Goal: Information Seeking & Learning: Learn about a topic

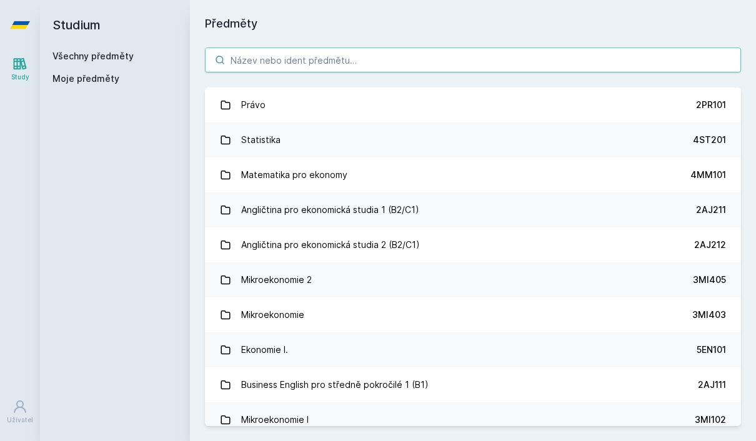
click at [264, 56] on input "search" at bounding box center [473, 60] width 536 height 25
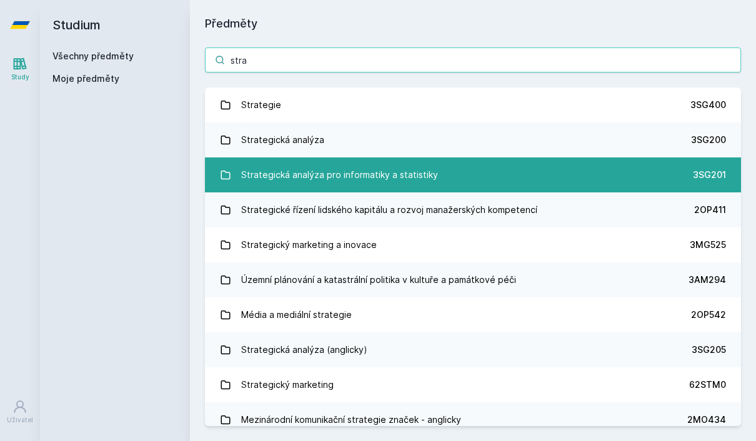
type input "stra"
click at [287, 179] on div "Strategická analýza pro informatiky a statistiky" at bounding box center [339, 175] width 197 height 25
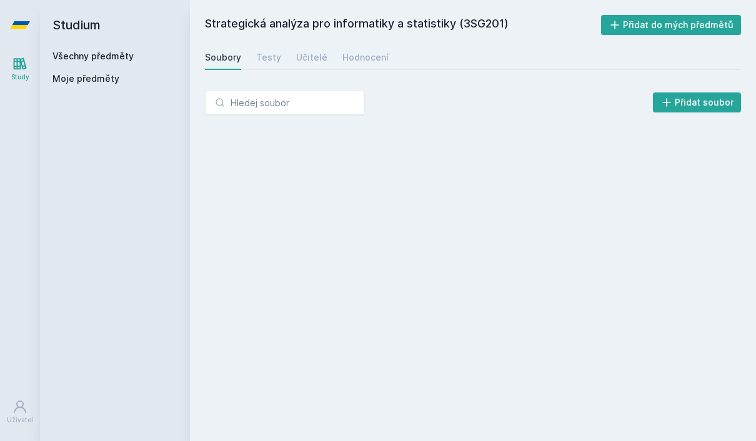
click at [342, 87] on div "Přidat soubor" at bounding box center [473, 107] width 566 height 65
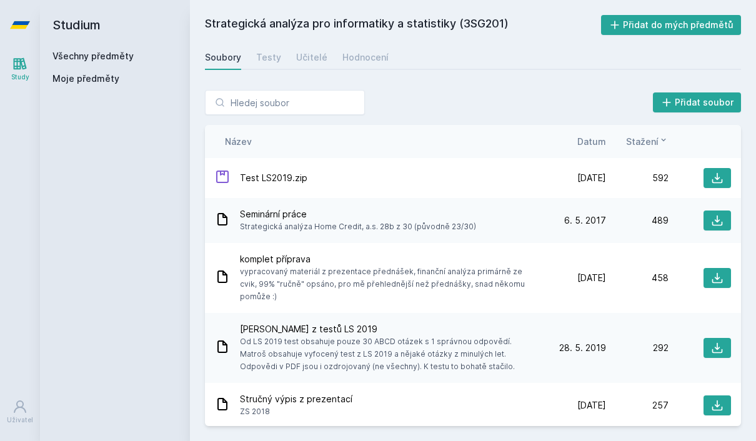
click at [348, 74] on div "Strategická analýza pro informatiky a statistiky (3SG201) Přidat do mých předmě…" at bounding box center [473, 220] width 536 height 411
click at [348, 68] on link "Hodnocení" at bounding box center [366, 57] width 46 height 25
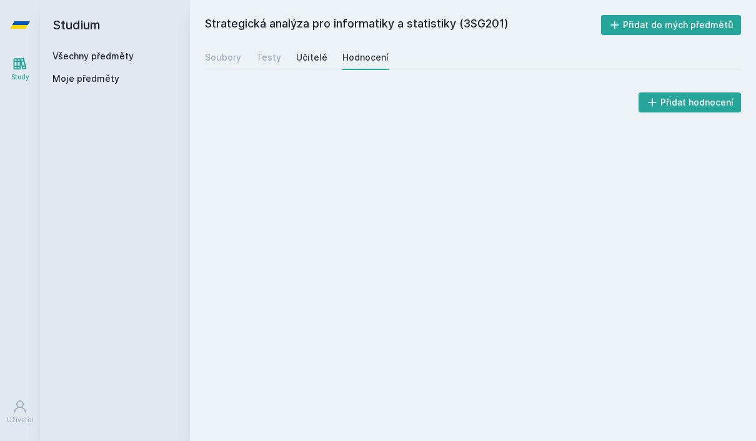
click at [309, 63] on div "Učitelé" at bounding box center [311, 57] width 31 height 13
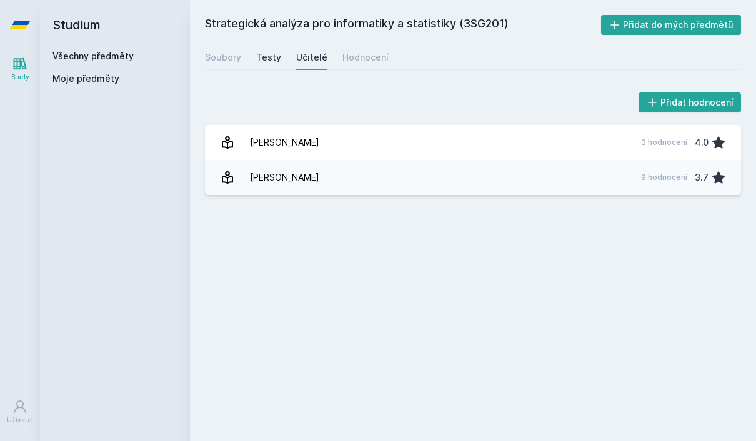
click at [260, 65] on link "Testy" at bounding box center [268, 57] width 25 height 25
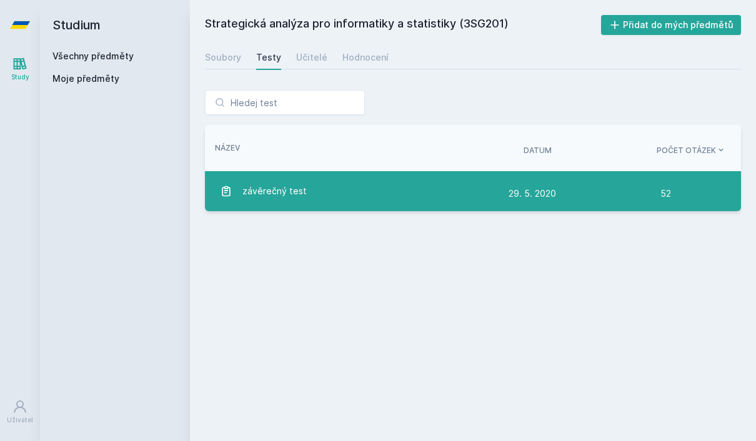
click at [338, 192] on div "závěrečný test" at bounding box center [364, 191] width 289 height 25
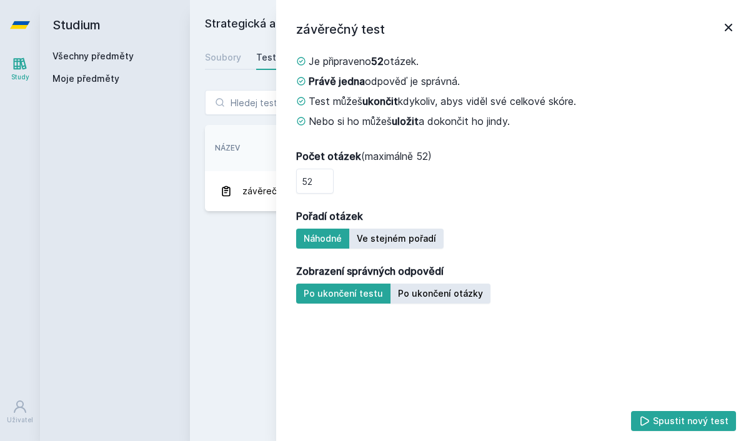
click at [665, 423] on button "Spustit nový test" at bounding box center [684, 421] width 106 height 20
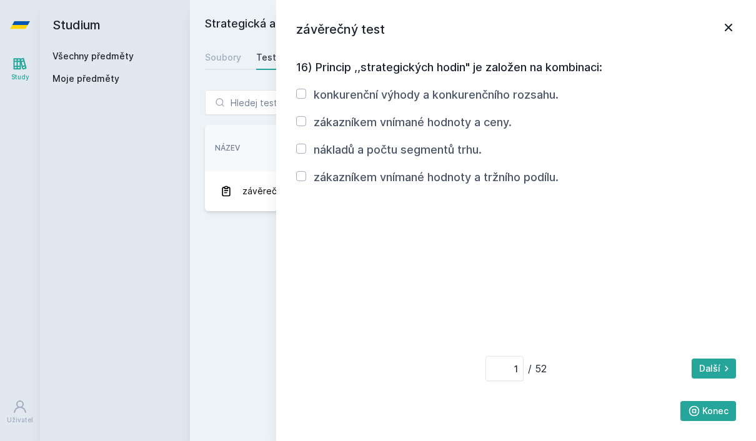
click at [345, 181] on label "zákazníkem vnímané hodnoty a tržního podílu." at bounding box center [436, 177] width 245 height 13
click at [306, 181] on input "zákazníkem vnímané hodnoty a tržního podílu." at bounding box center [301, 176] width 10 height 10
checkbox input "true"
click at [708, 375] on button "Další" at bounding box center [714, 369] width 44 height 20
type input "2"
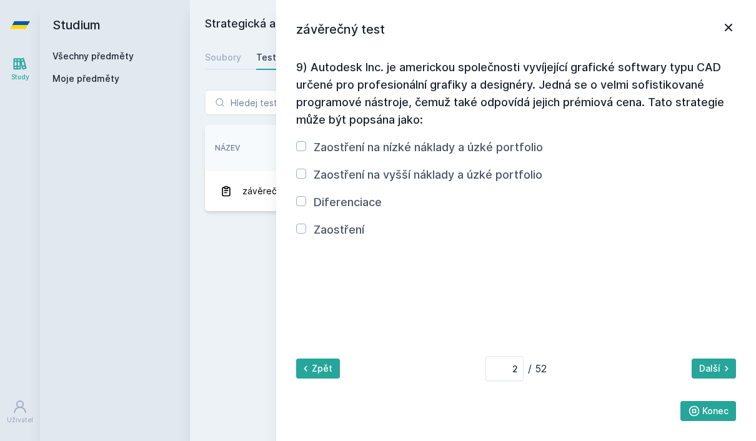
click at [736, 28] on icon at bounding box center [728, 27] width 15 height 15
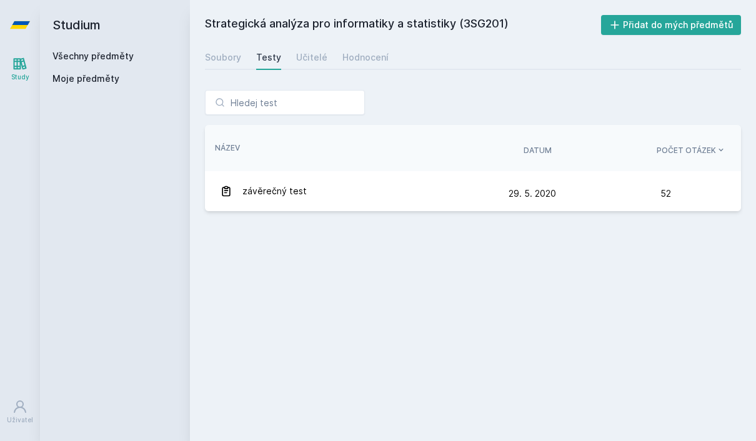
click at [247, 55] on div "Soubory Testy Učitelé Hodnocení" at bounding box center [473, 57] width 536 height 25
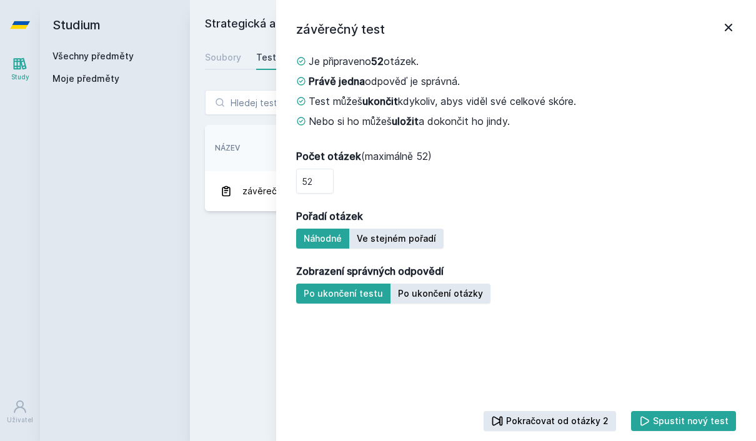
click at [104, 56] on link "Všechny předměty" at bounding box center [93, 56] width 81 height 11
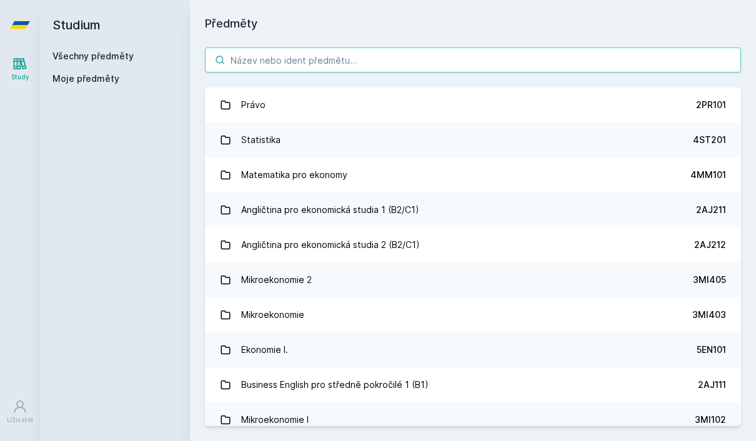
click at [301, 50] on input "search" at bounding box center [473, 60] width 536 height 25
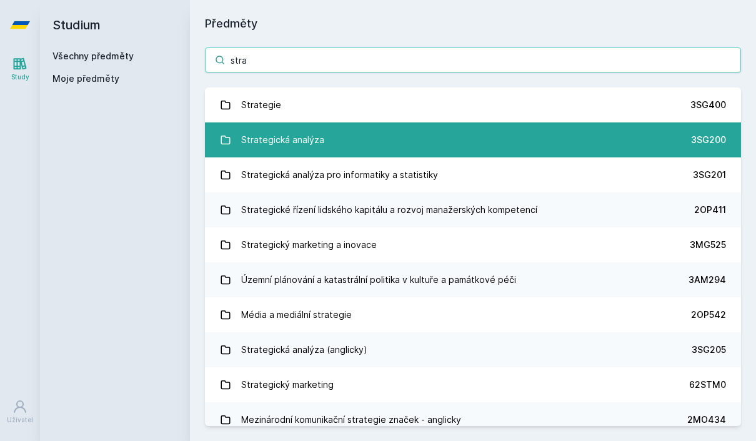
type input "stra"
click at [291, 137] on div "Strategická analýza" at bounding box center [282, 140] width 83 height 25
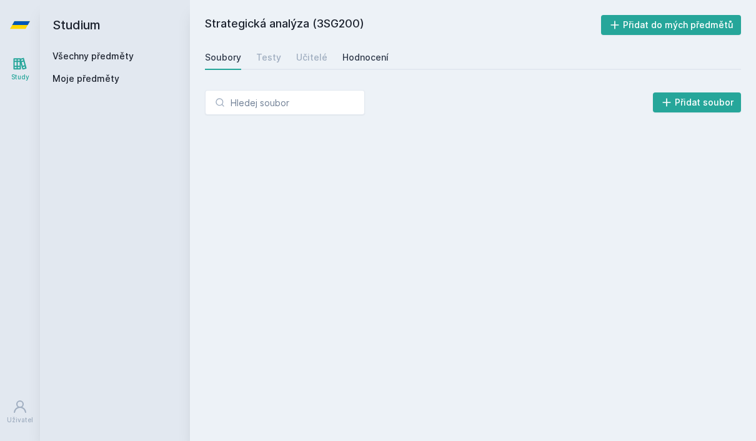
click at [361, 52] on div "Hodnocení" at bounding box center [366, 57] width 46 height 13
click at [306, 59] on div "Učitelé" at bounding box center [311, 57] width 31 height 13
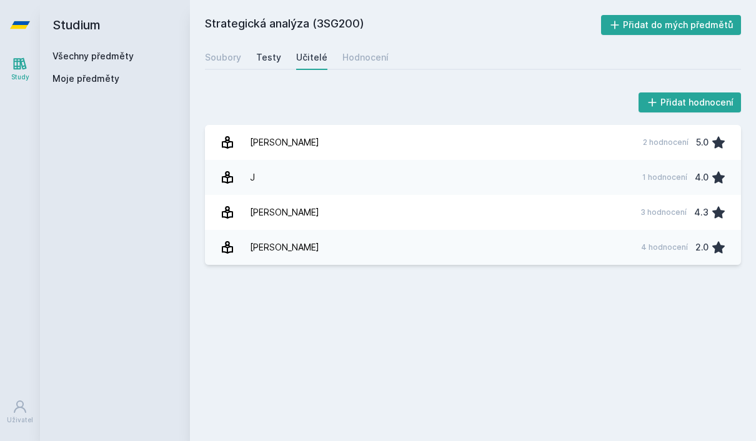
click at [268, 54] on div "Testy" at bounding box center [268, 57] width 25 height 13
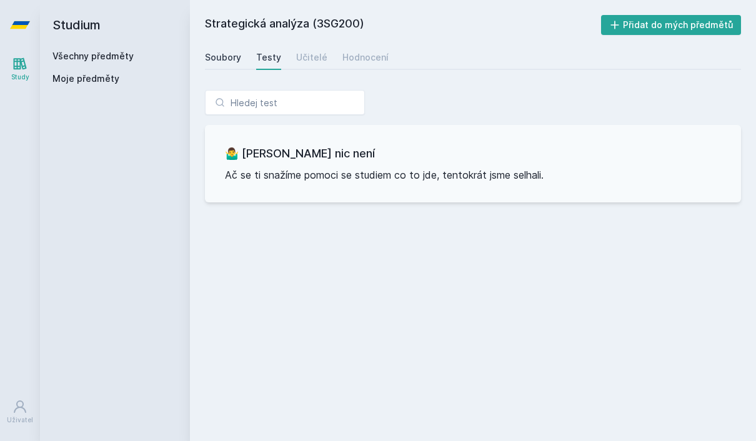
click at [219, 54] on div "Soubory" at bounding box center [223, 57] width 36 height 13
click at [91, 63] on div "Všechny předměty Moje předměty" at bounding box center [115, 70] width 125 height 40
click at [91, 55] on link "Všechny předměty" at bounding box center [93, 56] width 81 height 11
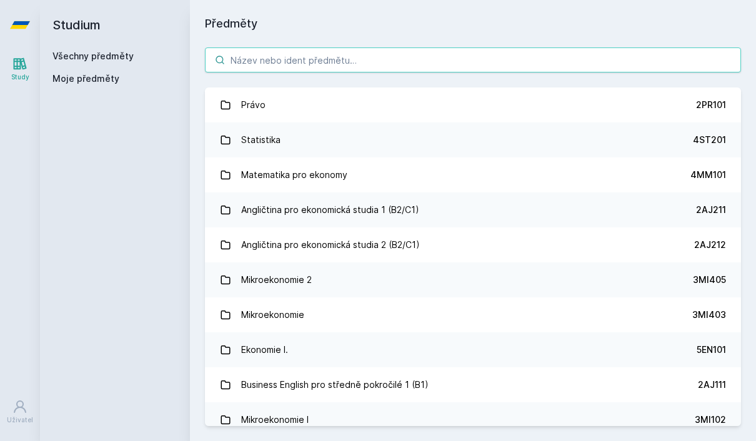
click at [281, 54] on input "search" at bounding box center [473, 60] width 536 height 25
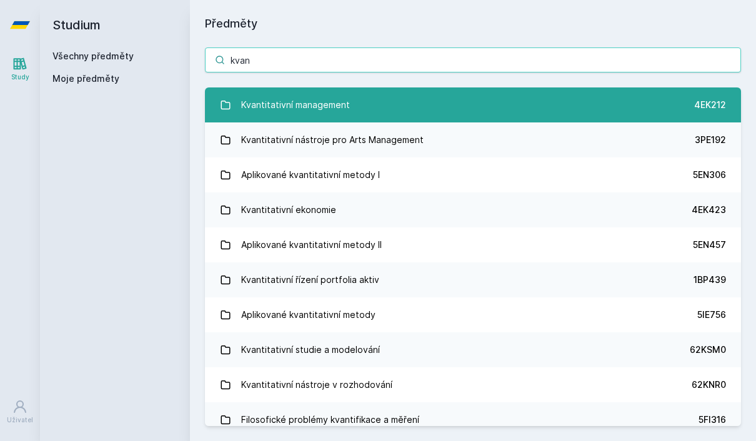
type input "kvan"
click at [241, 104] on div "Kvantitativní management" at bounding box center [295, 105] width 109 height 25
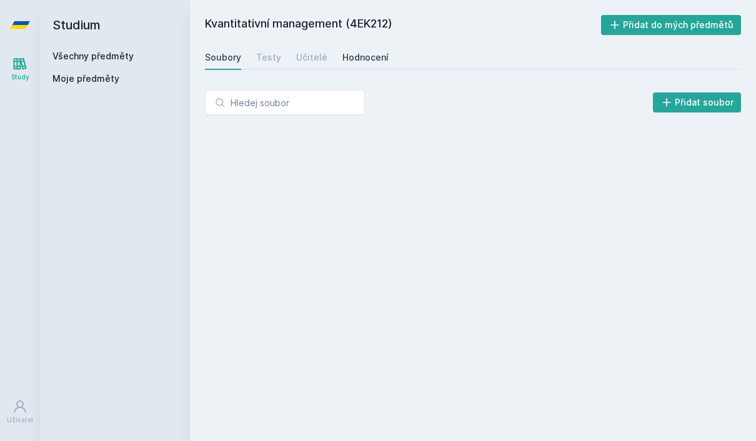
click at [351, 56] on div "Hodnocení" at bounding box center [366, 57] width 46 height 13
click at [358, 63] on div "Hodnocení" at bounding box center [366, 57] width 46 height 13
click at [300, 58] on div "Učitelé" at bounding box center [311, 57] width 31 height 13
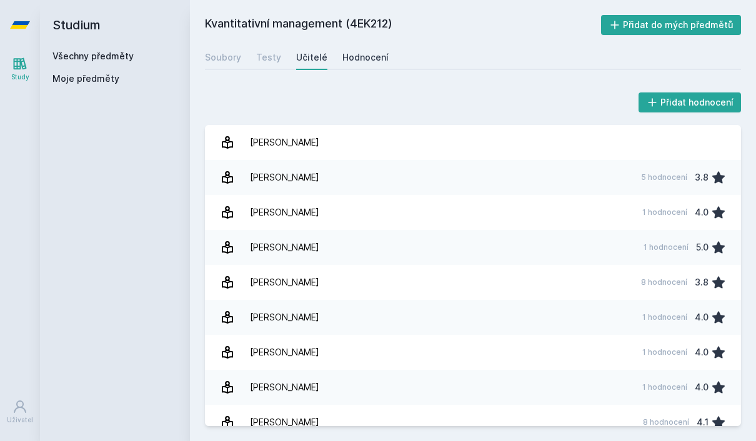
click at [346, 55] on div "Hodnocení" at bounding box center [366, 57] width 46 height 13
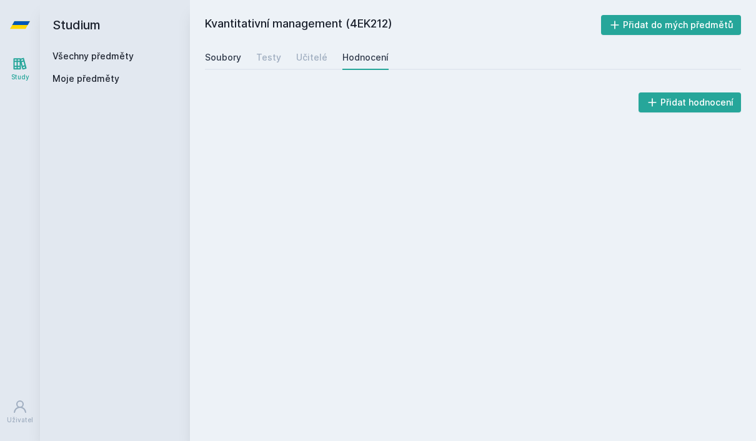
click at [231, 60] on div "Soubory" at bounding box center [223, 57] width 36 height 13
click at [263, 60] on div "Testy" at bounding box center [268, 57] width 25 height 13
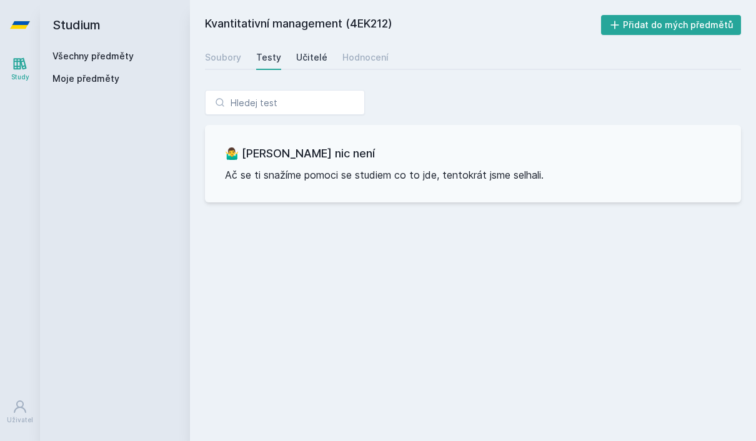
click at [309, 54] on div "Učitelé" at bounding box center [311, 57] width 31 height 13
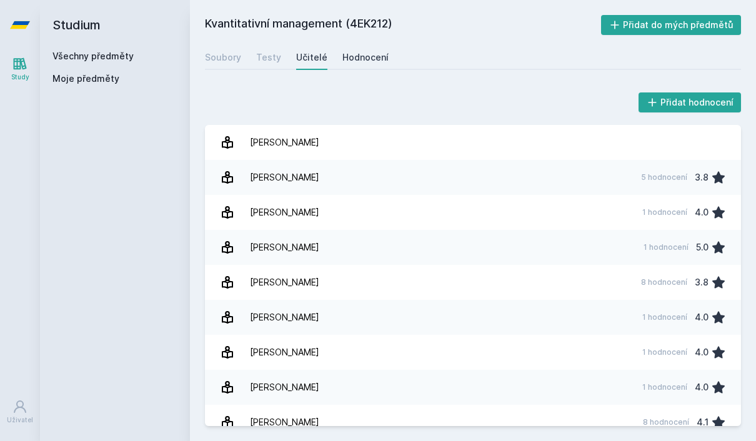
click at [364, 50] on link "Hodnocení" at bounding box center [366, 57] width 46 height 25
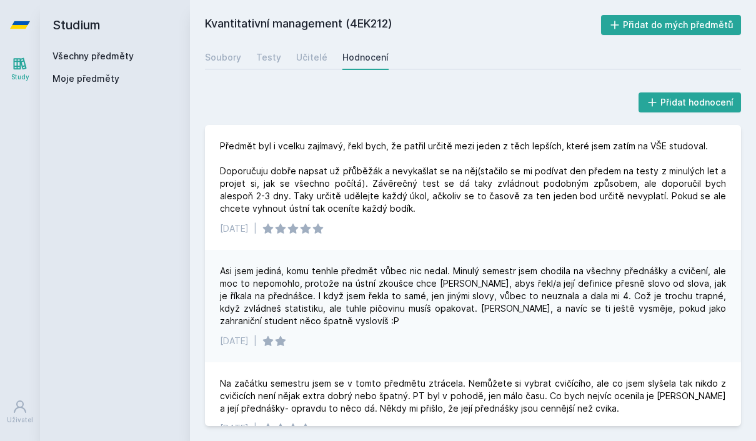
click at [89, 49] on h2 "Studium" at bounding box center [115, 25] width 125 height 50
click at [94, 58] on link "Všechny předměty" at bounding box center [93, 56] width 81 height 11
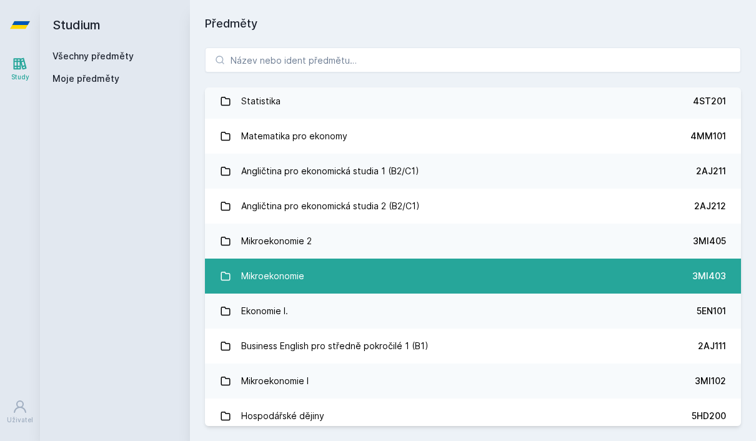
scroll to position [43, 0]
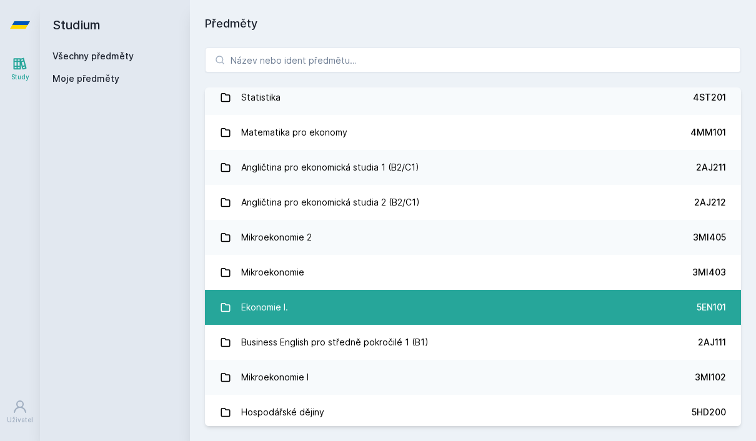
click at [318, 311] on link "Ekonomie I. 5EN101" at bounding box center [473, 307] width 536 height 35
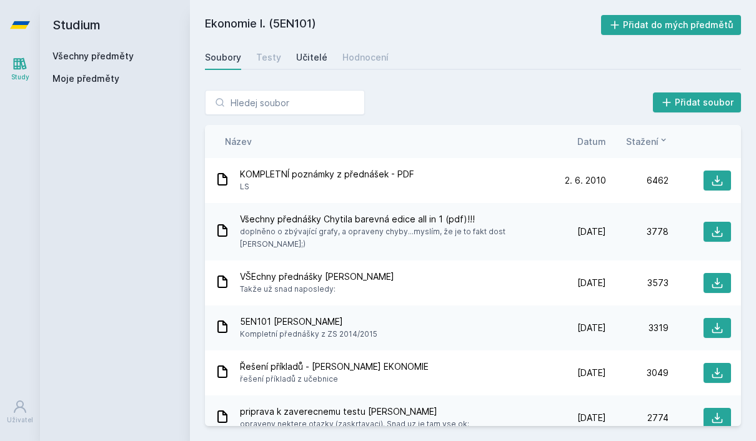
click at [307, 53] on div "Učitelé" at bounding box center [311, 57] width 31 height 13
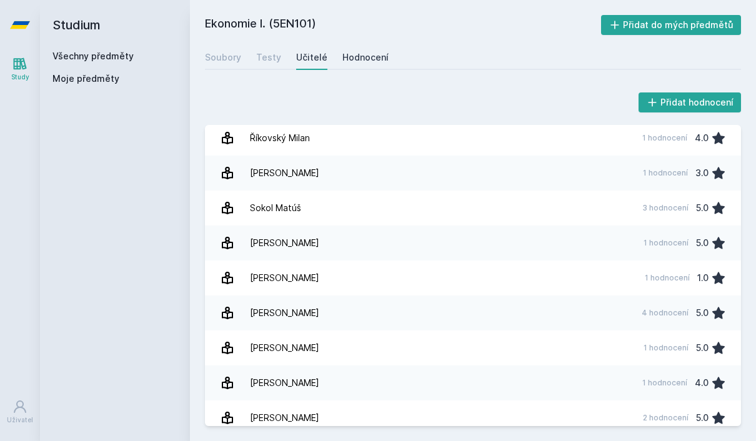
click at [343, 59] on div "Hodnocení" at bounding box center [366, 57] width 46 height 13
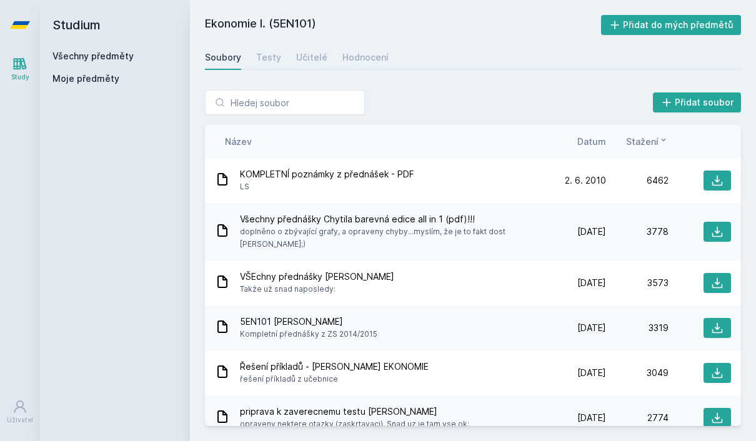
click at [98, 56] on link "Všechny předměty" at bounding box center [93, 56] width 81 height 11
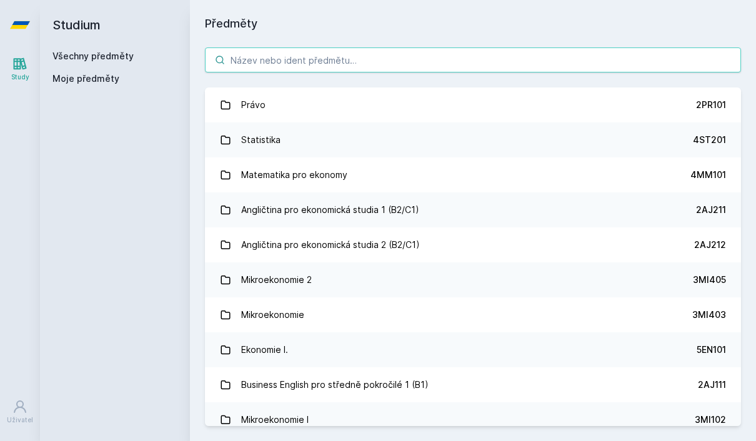
click at [339, 62] on input "search" at bounding box center [473, 60] width 536 height 25
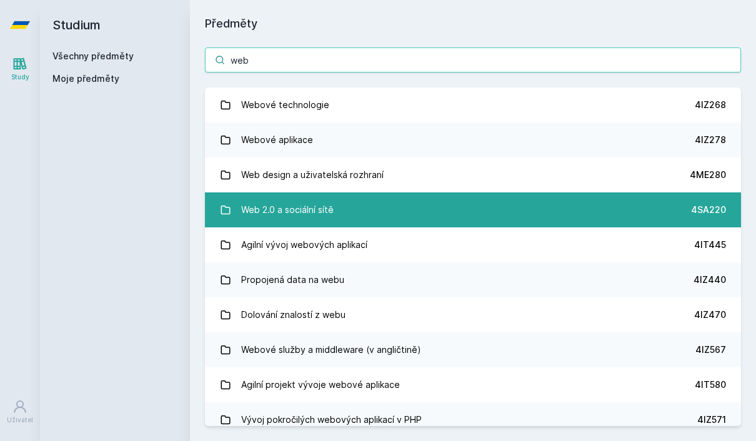
type input "web"
click at [307, 223] on link "Web 2.0 a sociální sítě 4SA220" at bounding box center [473, 210] width 536 height 35
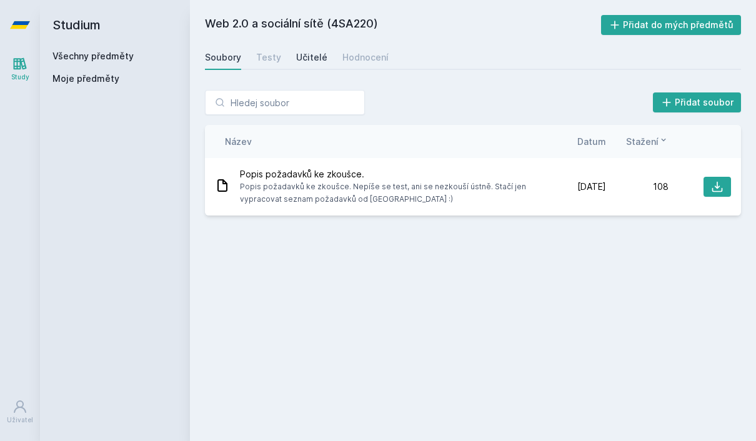
click at [309, 53] on div "Učitelé" at bounding box center [311, 57] width 31 height 13
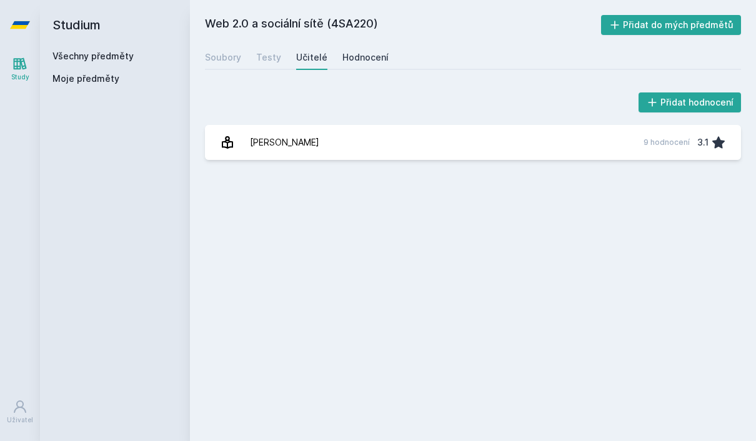
click at [374, 55] on div "Hodnocení" at bounding box center [366, 57] width 46 height 13
click at [116, 51] on link "Všechny předměty" at bounding box center [93, 56] width 81 height 11
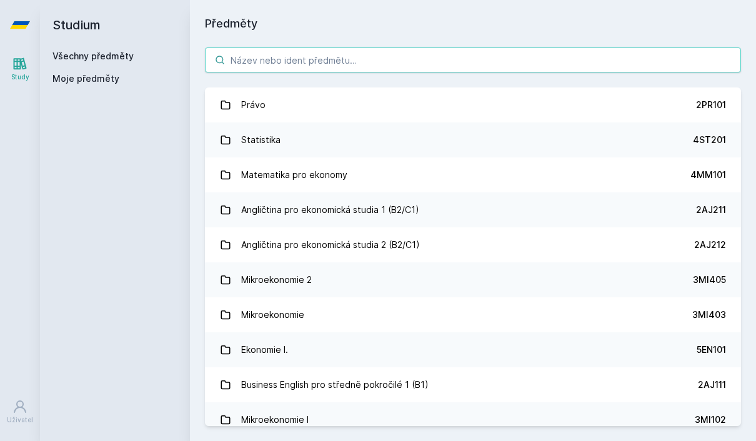
click at [304, 61] on input "search" at bounding box center [473, 60] width 536 height 25
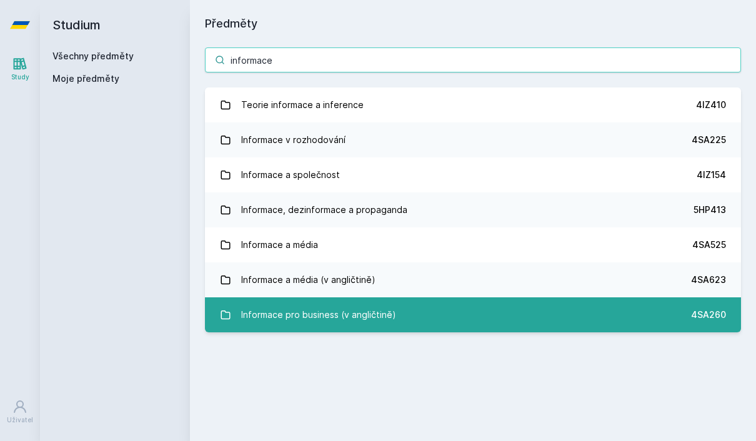
type input "informace"
click at [298, 317] on div "Informace pro business (v angličtině)" at bounding box center [318, 315] width 155 height 25
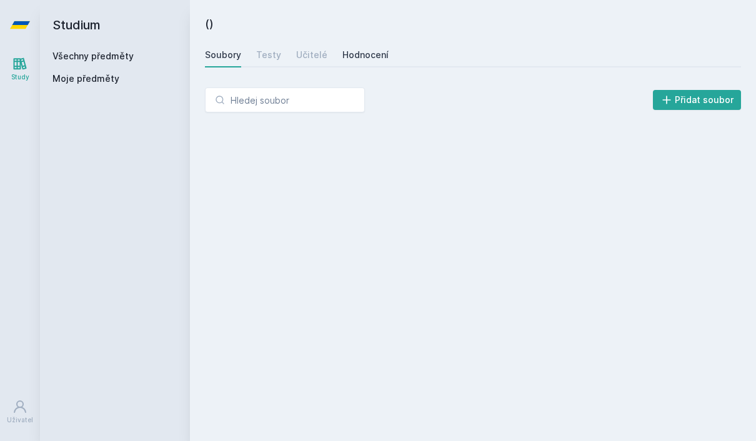
click at [349, 54] on div "Hodnocení" at bounding box center [366, 55] width 46 height 13
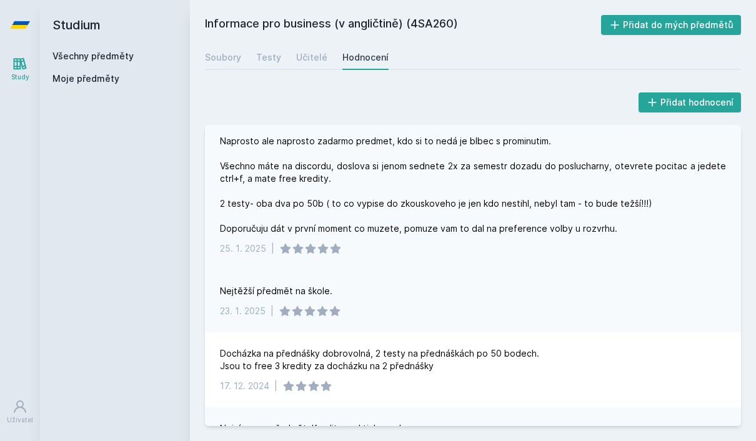
scroll to position [4, 0]
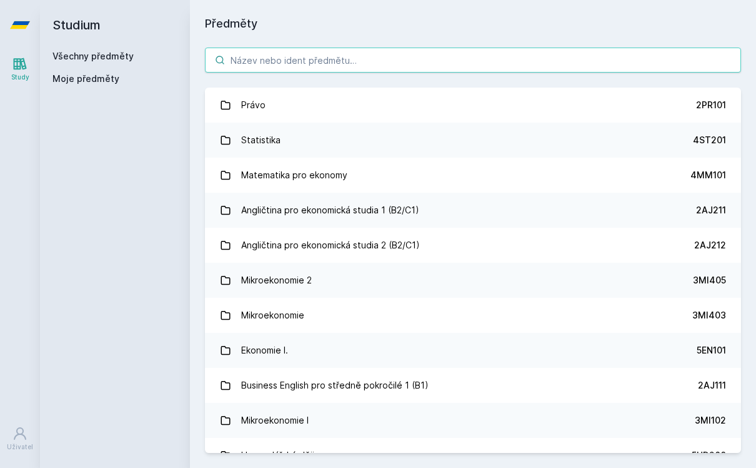
click at [247, 54] on input "search" at bounding box center [473, 60] width 536 height 25
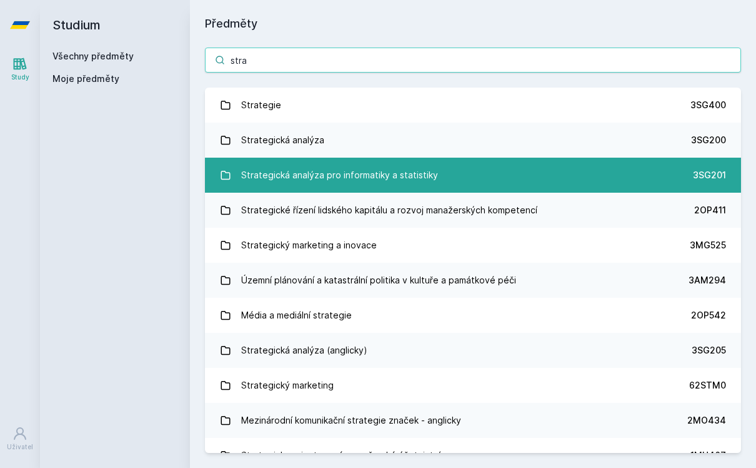
type input "stra"
click at [278, 178] on div "Strategická analýza pro informatiky a statistiky" at bounding box center [339, 175] width 197 height 25
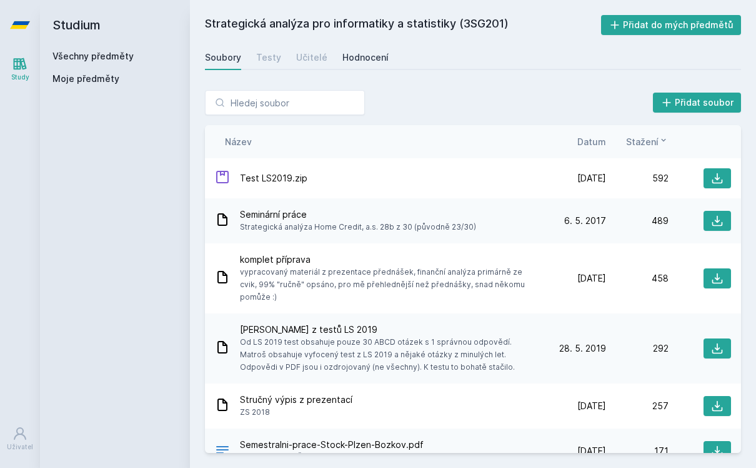
click at [375, 59] on div "Hodnocení" at bounding box center [366, 57] width 46 height 13
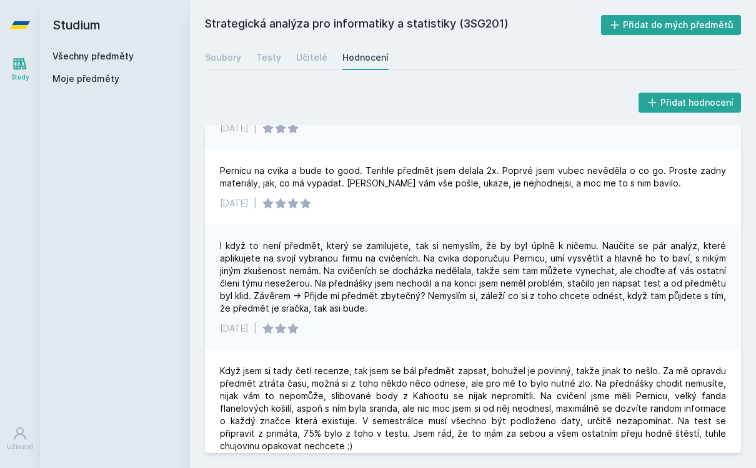
scroll to position [564, 0]
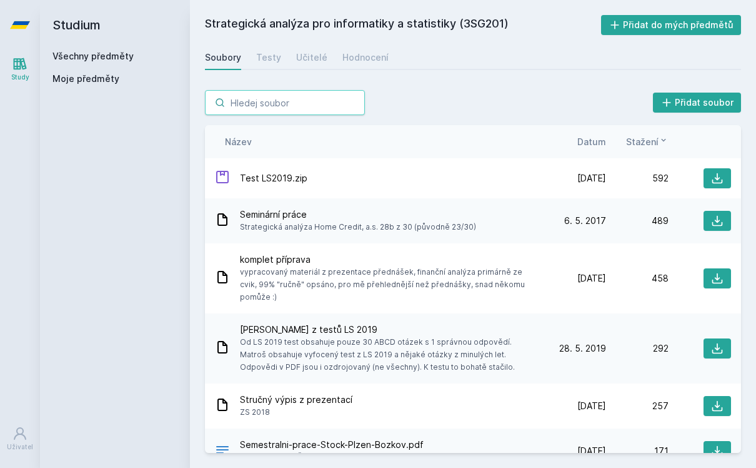
click at [291, 103] on input "search" at bounding box center [285, 102] width 160 height 25
click at [102, 54] on link "Všechny předměty" at bounding box center [93, 56] width 81 height 11
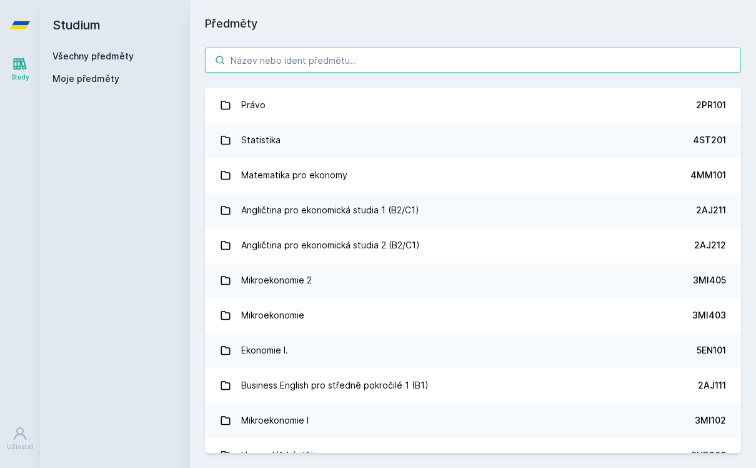
click at [296, 53] on input "search" at bounding box center [473, 60] width 536 height 25
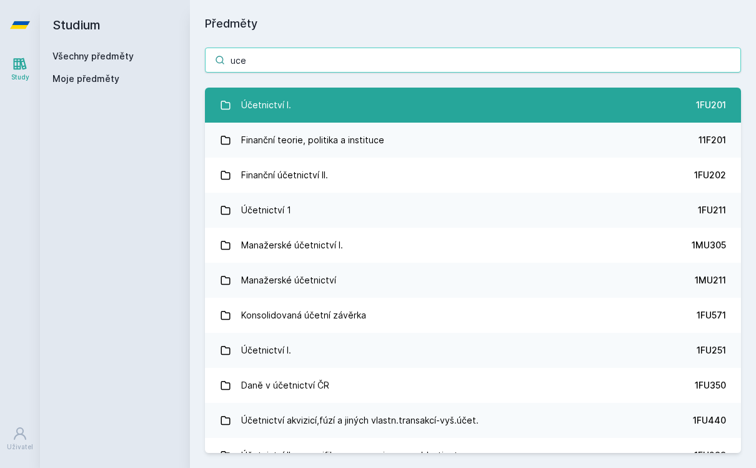
type input "uce"
click at [259, 105] on div "Účetnictví I." at bounding box center [266, 105] width 50 height 25
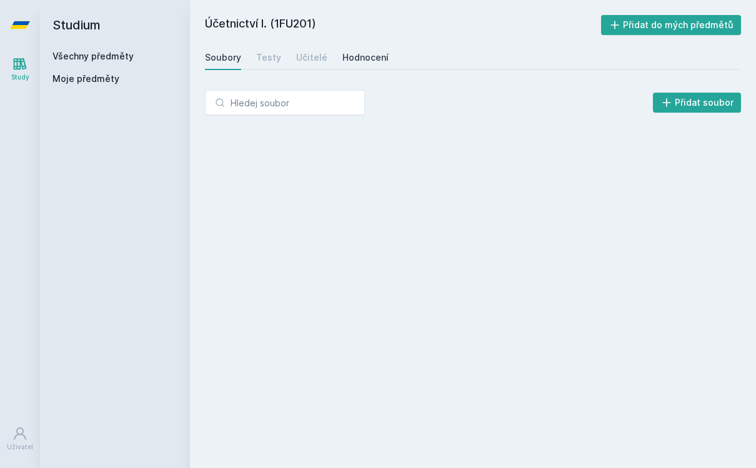
click at [352, 67] on link "Hodnocení" at bounding box center [366, 57] width 46 height 25
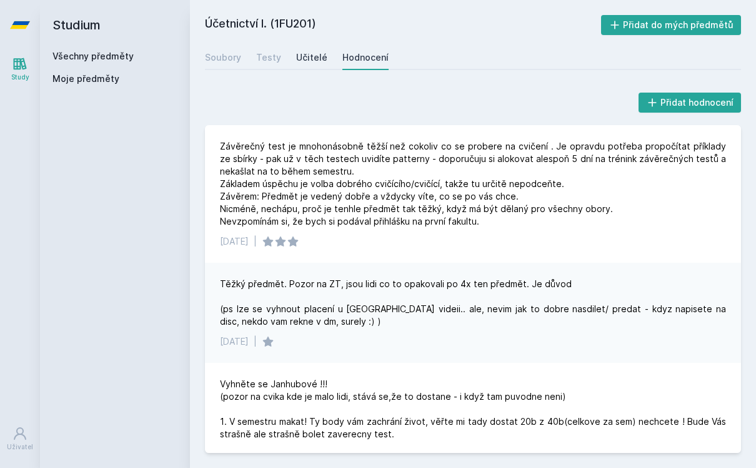
click at [301, 63] on div "Učitelé" at bounding box center [311, 57] width 31 height 13
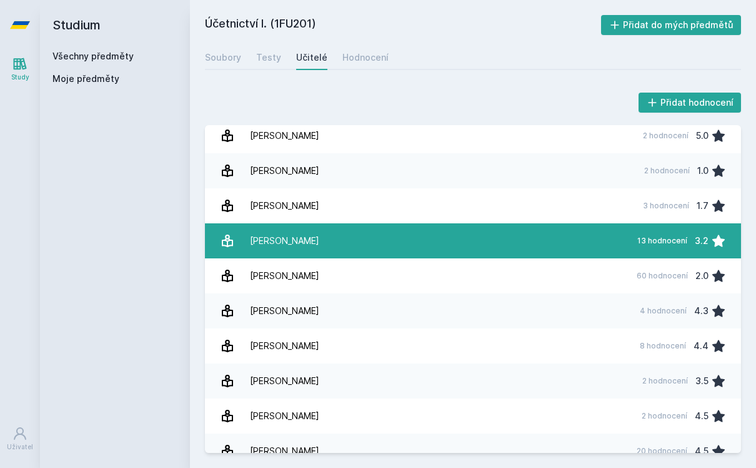
scroll to position [438, 0]
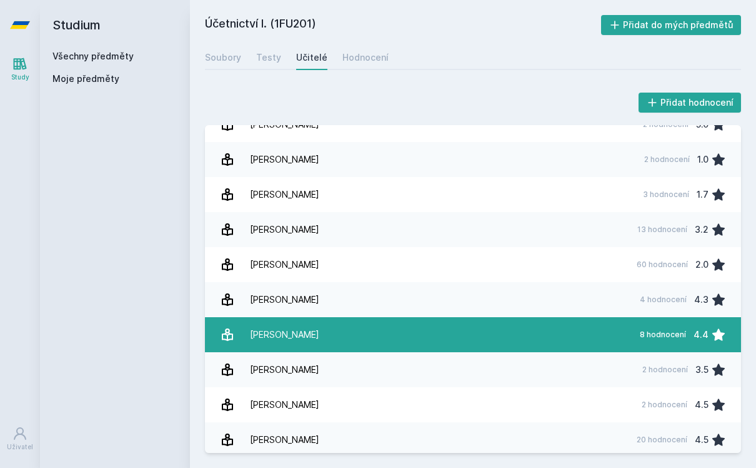
click at [357, 331] on link "Jošt Marek 8 hodnocení 4.4" at bounding box center [473, 334] width 536 height 35
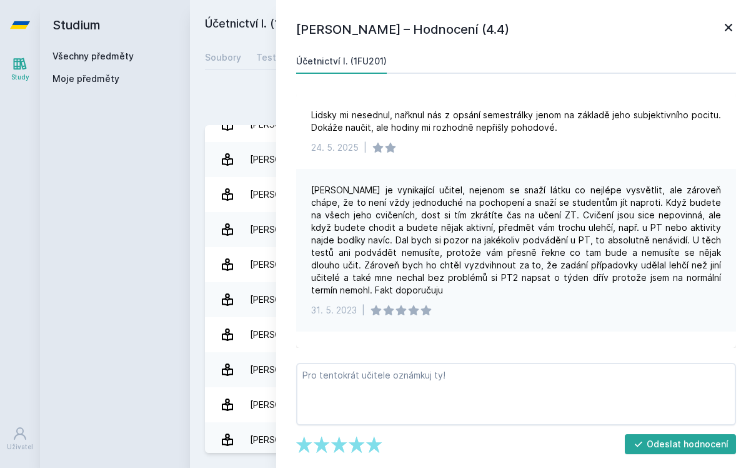
click at [734, 36] on link at bounding box center [728, 29] width 15 height 19
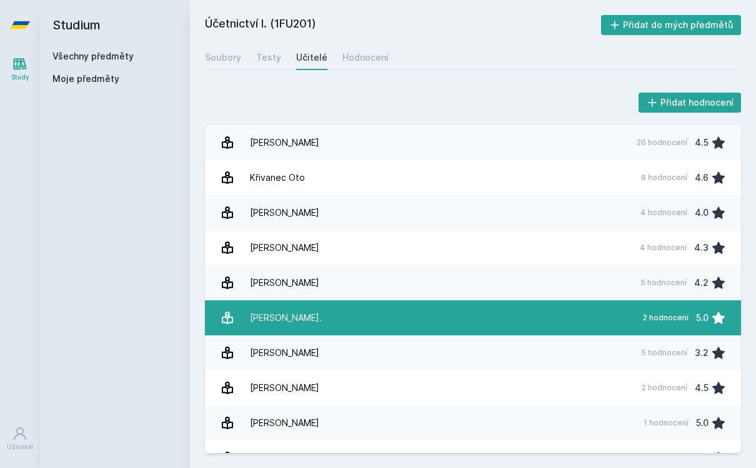
scroll to position [738, 0]
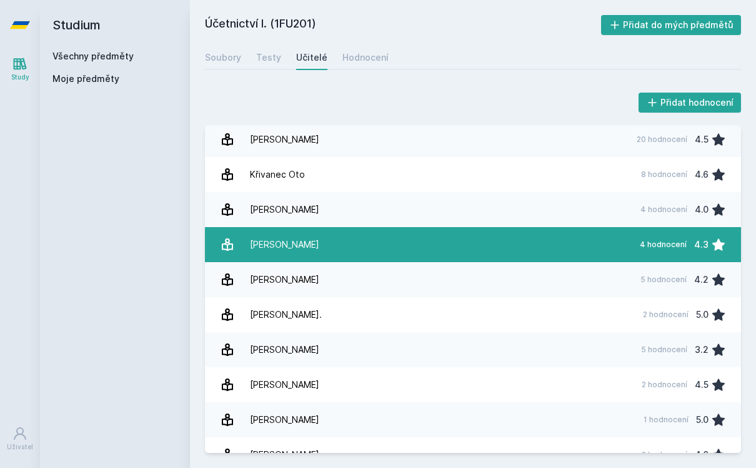
click at [283, 243] on div "Marek Patrik" at bounding box center [284, 244] width 69 height 25
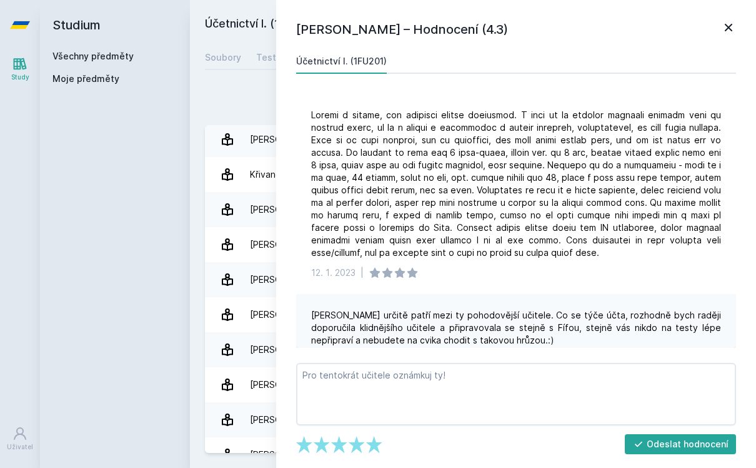
click at [728, 29] on icon at bounding box center [729, 28] width 8 height 8
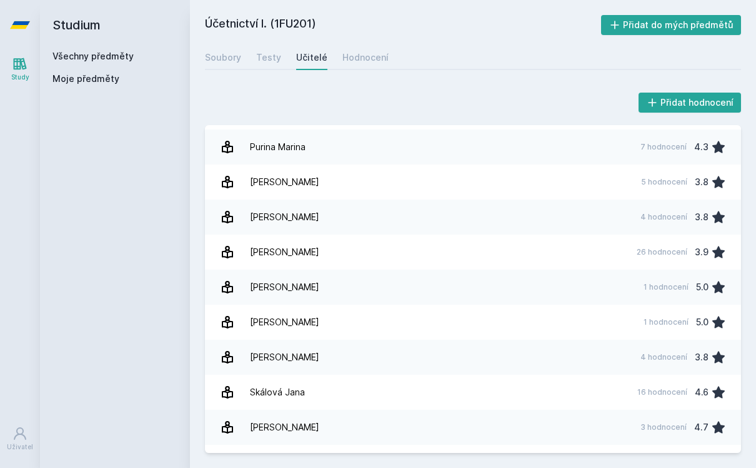
scroll to position [1502, 0]
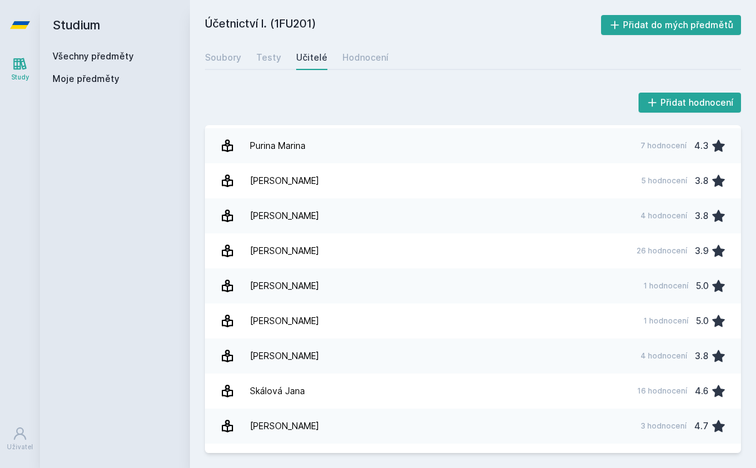
drag, startPoint x: 276, startPoint y: 24, endPoint x: 316, endPoint y: 27, distance: 40.1
click at [316, 27] on h2 "Účetnictví I. (1FU201)" at bounding box center [403, 25] width 396 height 20
copy h2 "1FU201"
click at [281, 18] on h2 "Účetnictví I. (1FU201)" at bounding box center [403, 25] width 396 height 20
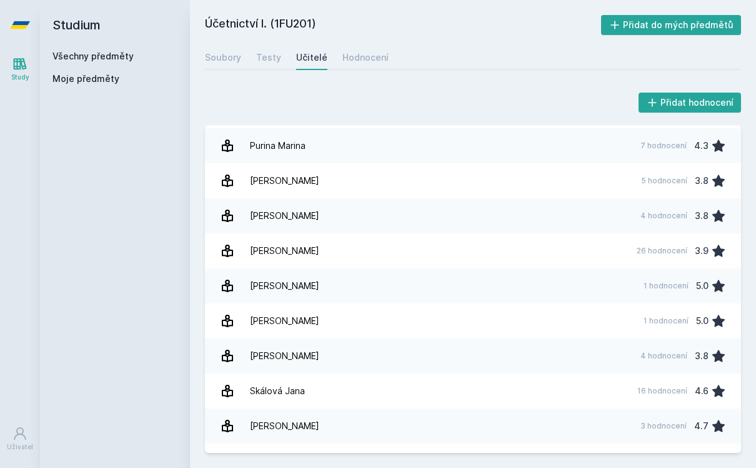
copy h2 "1FU201"
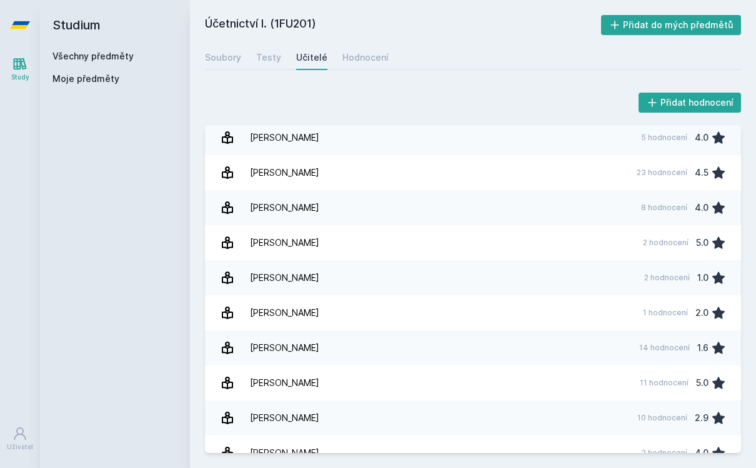
scroll to position [2210, 0]
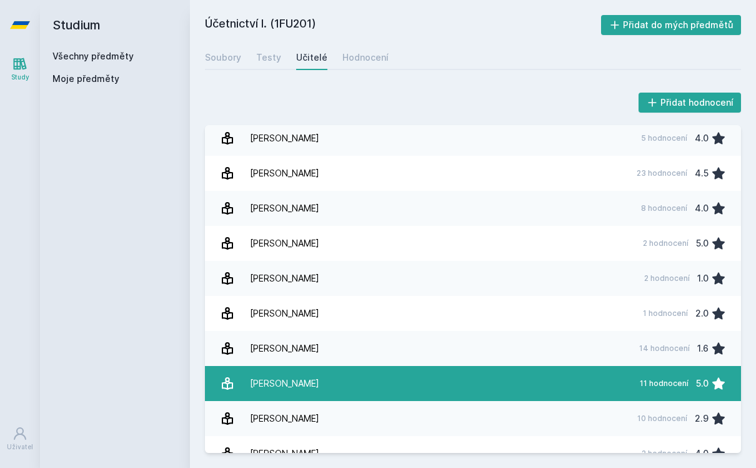
click at [391, 377] on link "Zemánková Aneta 11 hodnocení 5.0" at bounding box center [473, 383] width 536 height 35
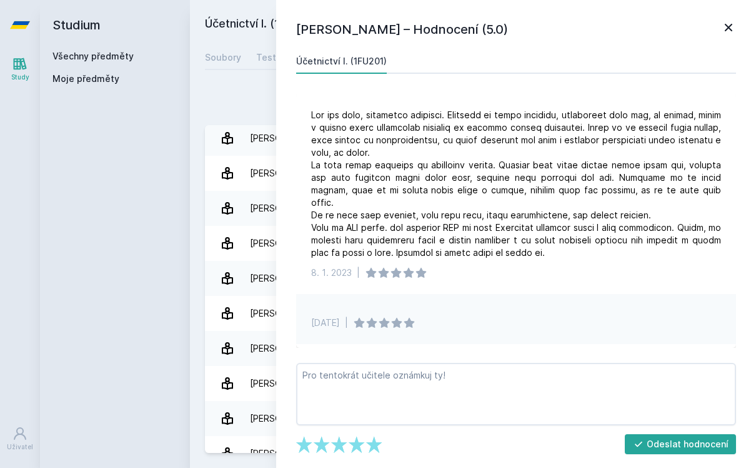
click at [728, 31] on icon at bounding box center [728, 27] width 15 height 15
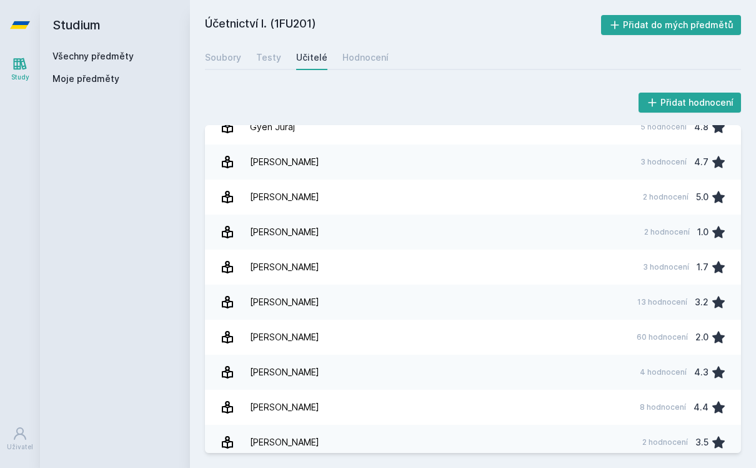
scroll to position [381, 0]
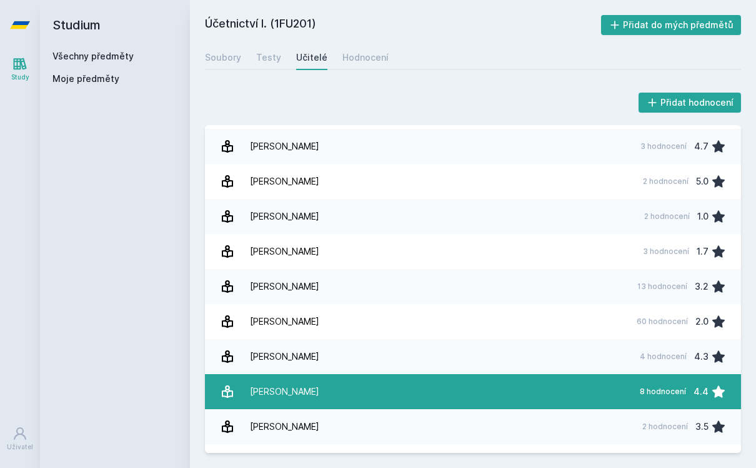
click at [452, 384] on link "Jošt Marek 8 hodnocení 4.4" at bounding box center [473, 391] width 536 height 35
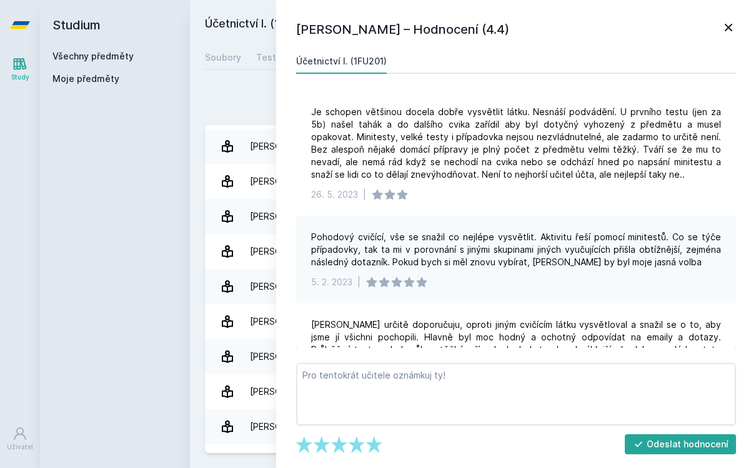
scroll to position [243, 0]
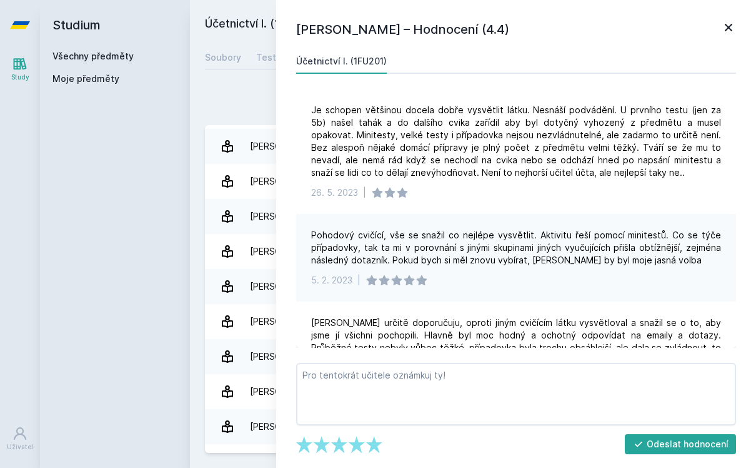
click at [731, 23] on icon at bounding box center [728, 27] width 15 height 15
